Goal: Navigation & Orientation: Find specific page/section

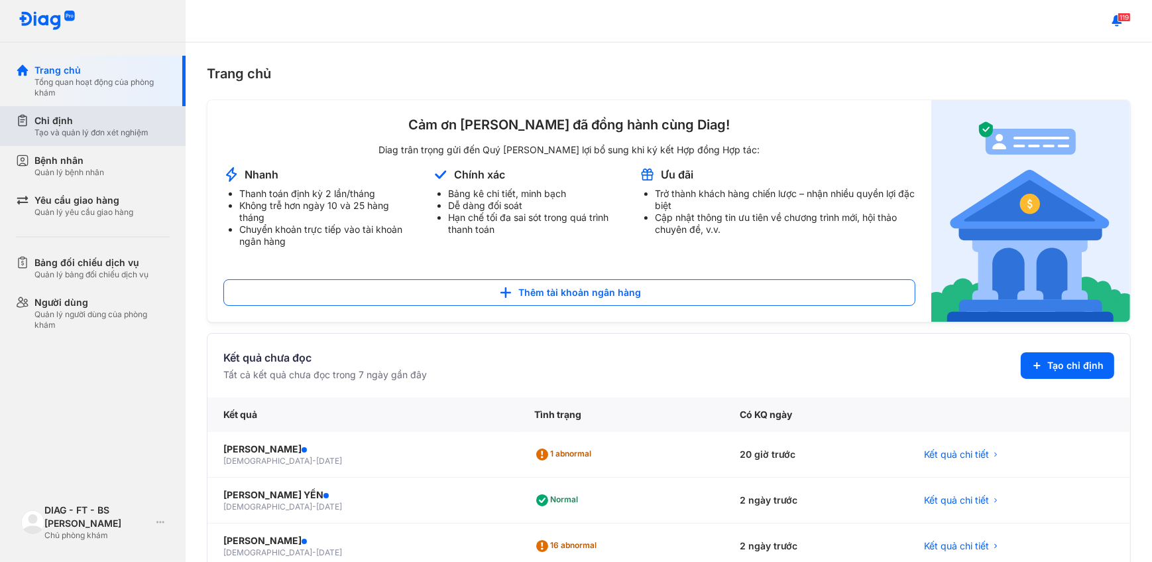
click at [53, 117] on div "Chỉ định" at bounding box center [91, 120] width 114 height 13
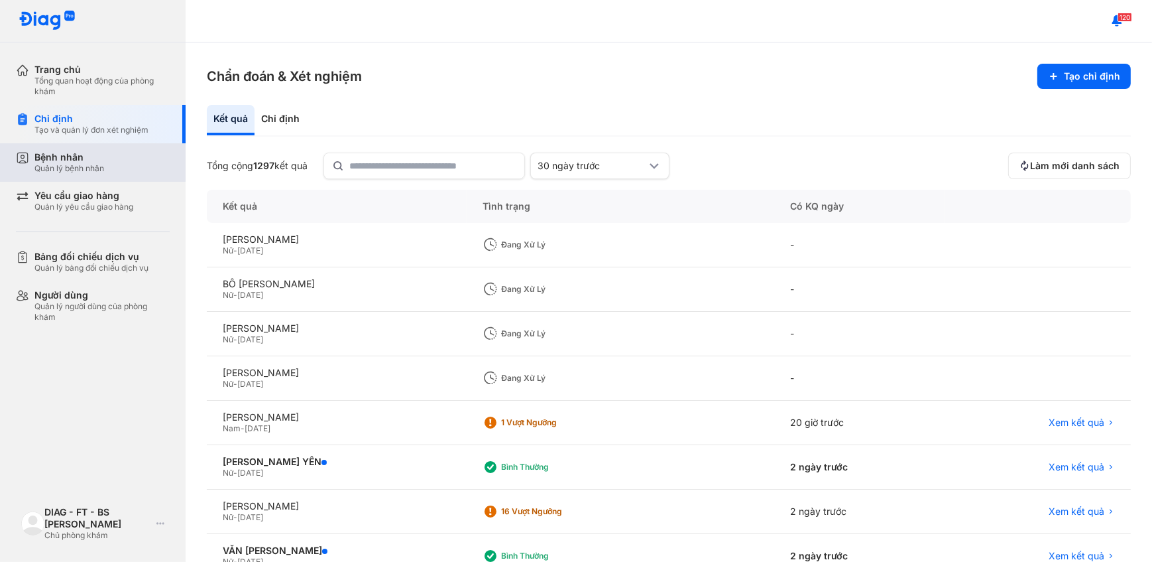
click at [63, 179] on div "Bệnh nhân Quản lý bệnh nhân" at bounding box center [101, 162] width 170 height 38
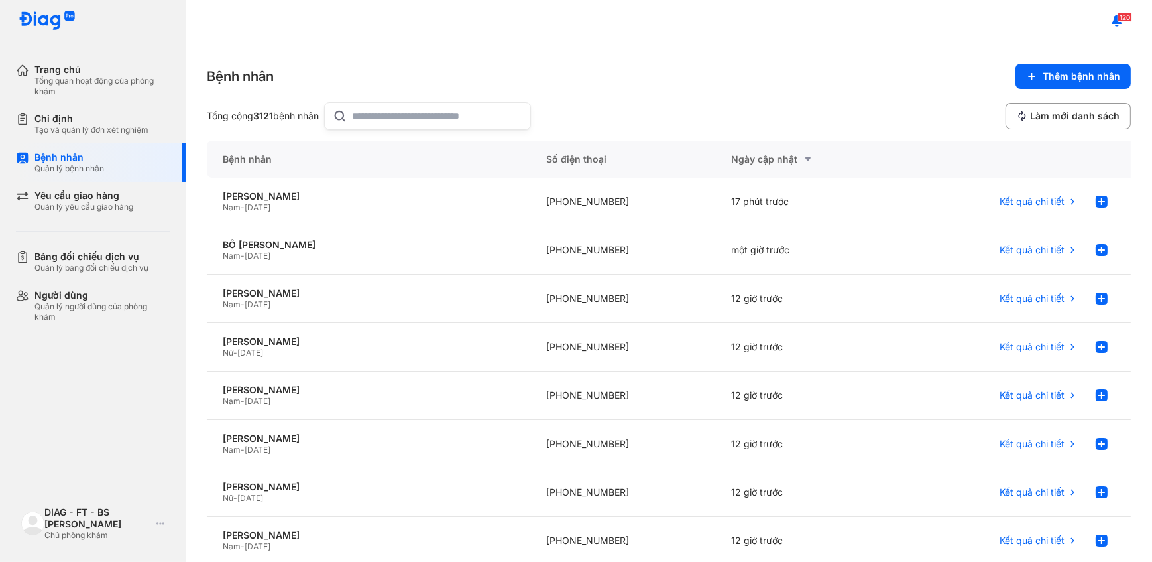
click at [390, 115] on input "text" at bounding box center [438, 116] width 170 height 27
drag, startPoint x: 412, startPoint y: 106, endPoint x: 215, endPoint y: 105, distance: 196.2
click at [215, 105] on div "Tổng cộng 52 bệnh nhân *****" at bounding box center [365, 116] width 316 height 28
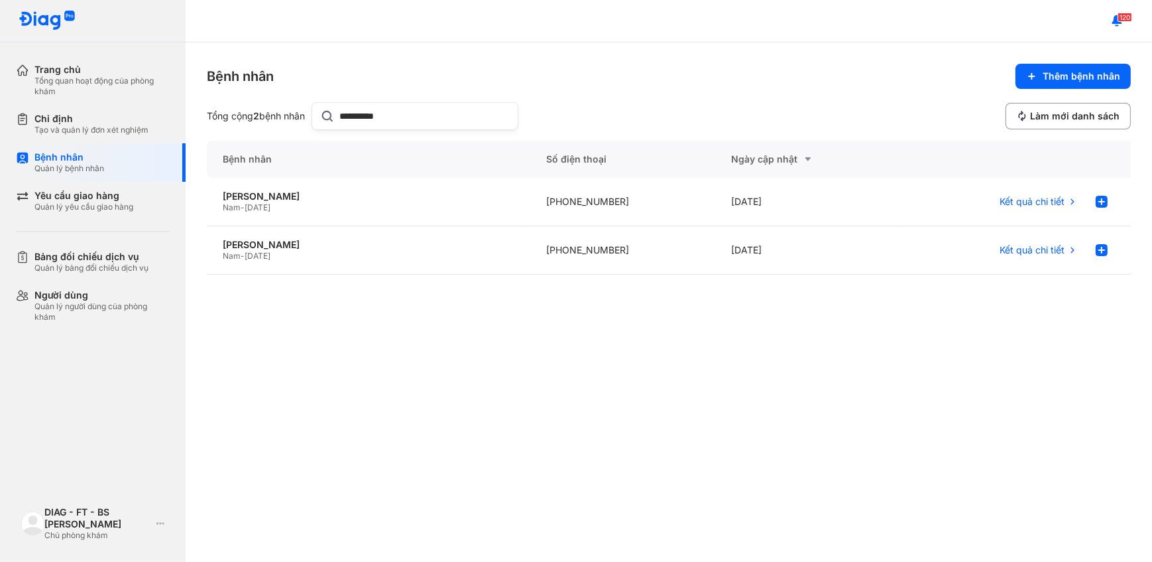
type input "**********"
click at [32, 80] on div "Trang chủ Tổng quan hoạt động của phòng khám" at bounding box center [101, 80] width 170 height 49
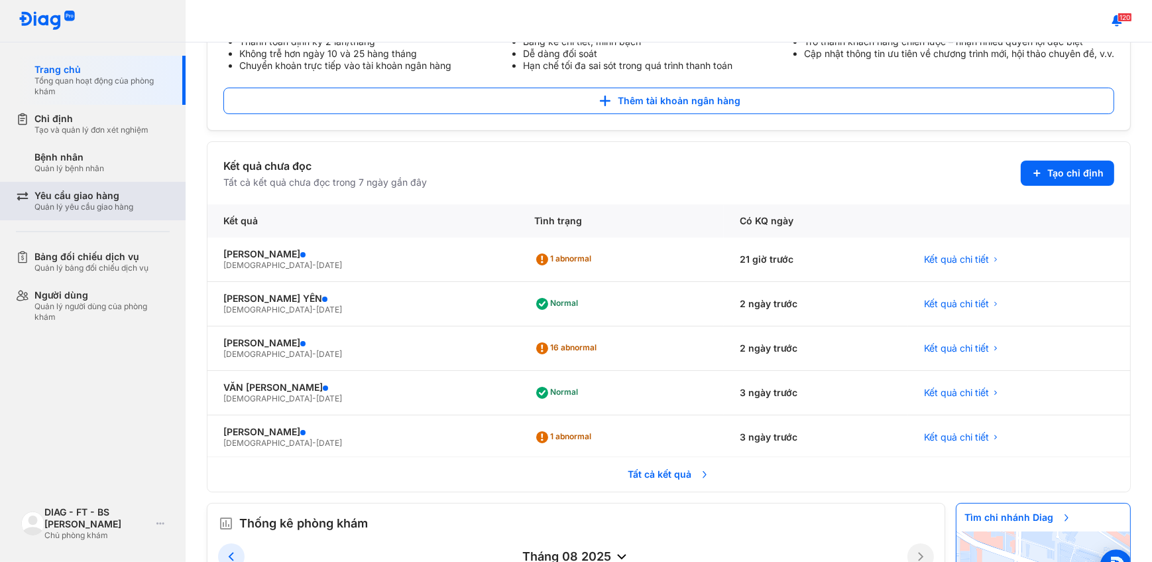
scroll to position [38, 0]
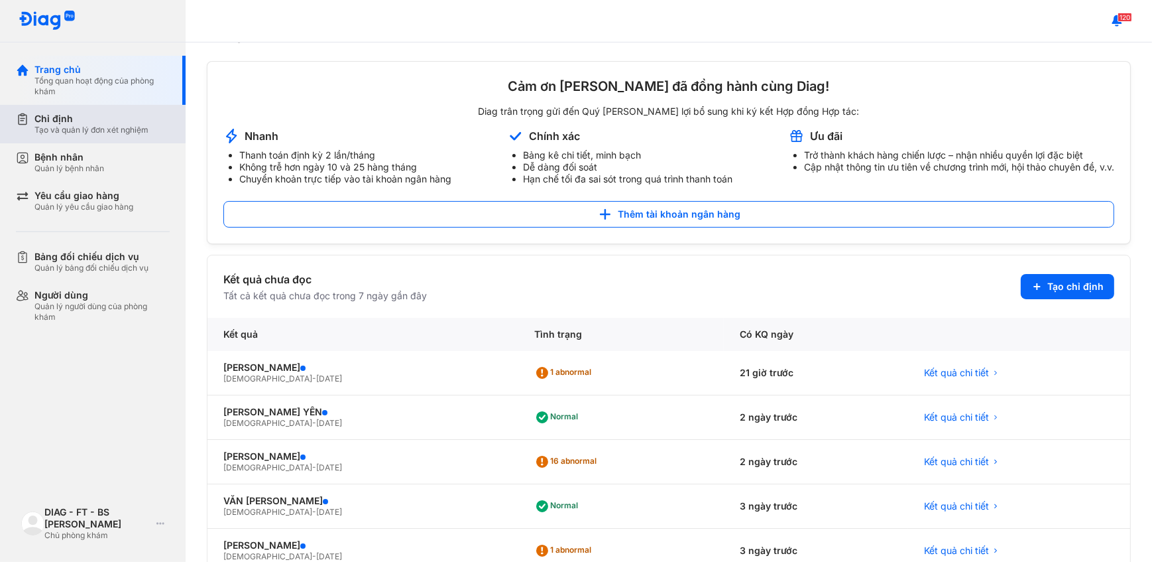
click at [62, 121] on div "Chỉ định" at bounding box center [91, 119] width 114 height 12
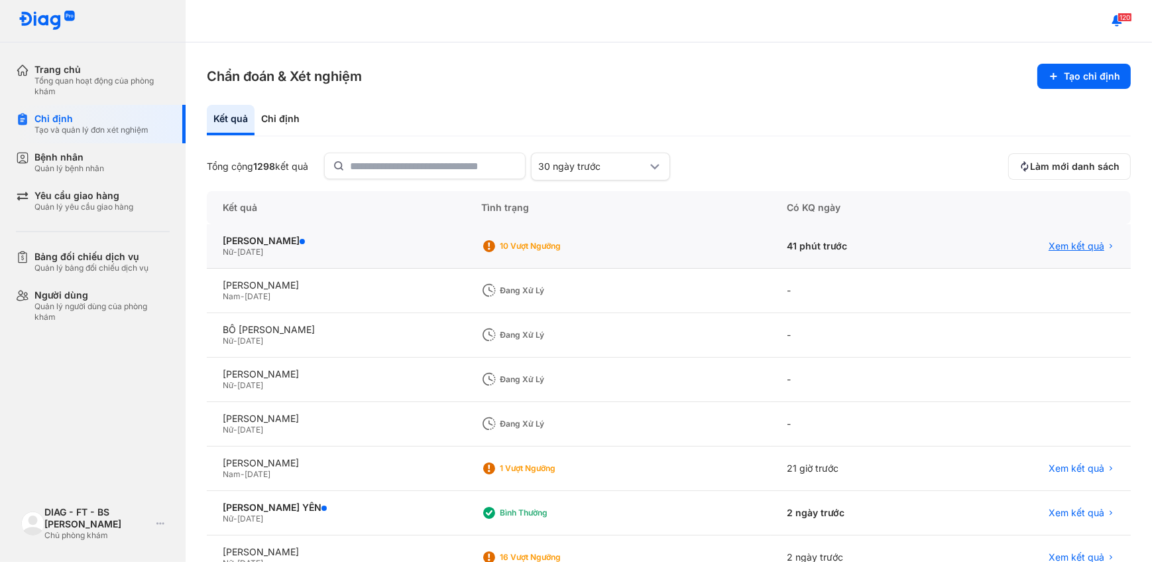
click at [1079, 243] on span "Xem kết quả" at bounding box center [1077, 246] width 56 height 12
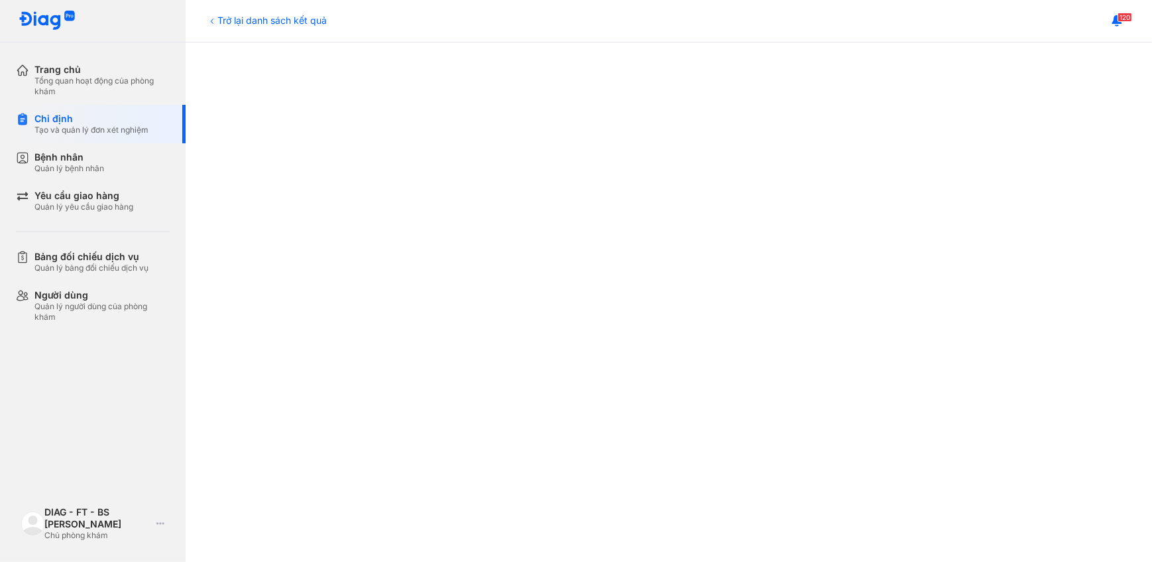
scroll to position [301, 0]
click at [99, 81] on div "Tổng quan hoạt động của phòng khám" at bounding box center [101, 86] width 135 height 21
